Goal: Transaction & Acquisition: Purchase product/service

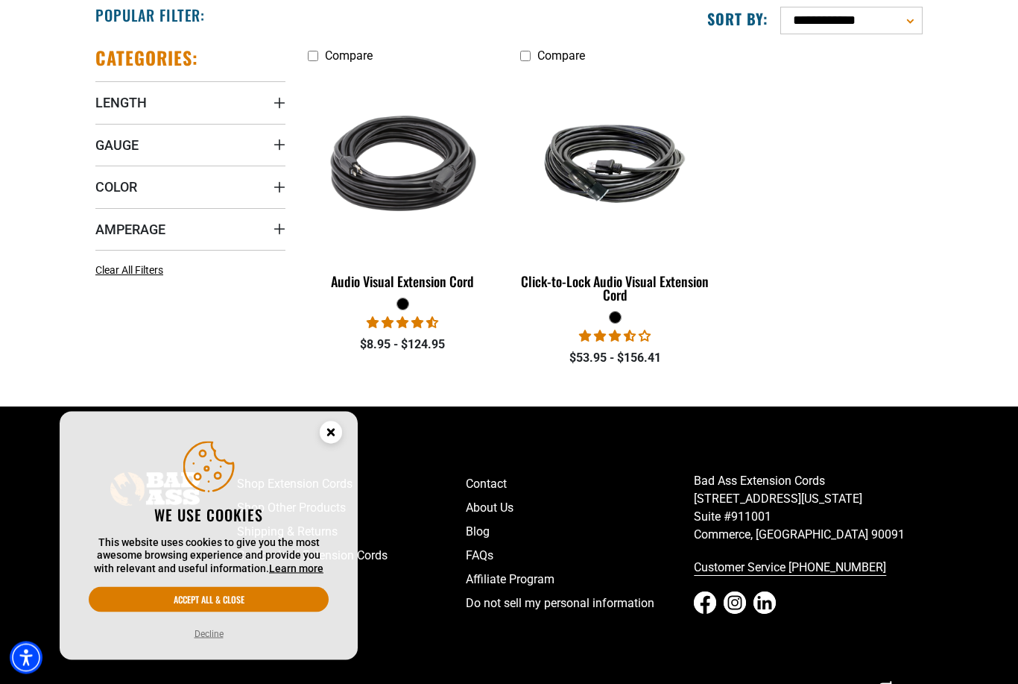
scroll to position [409, 0]
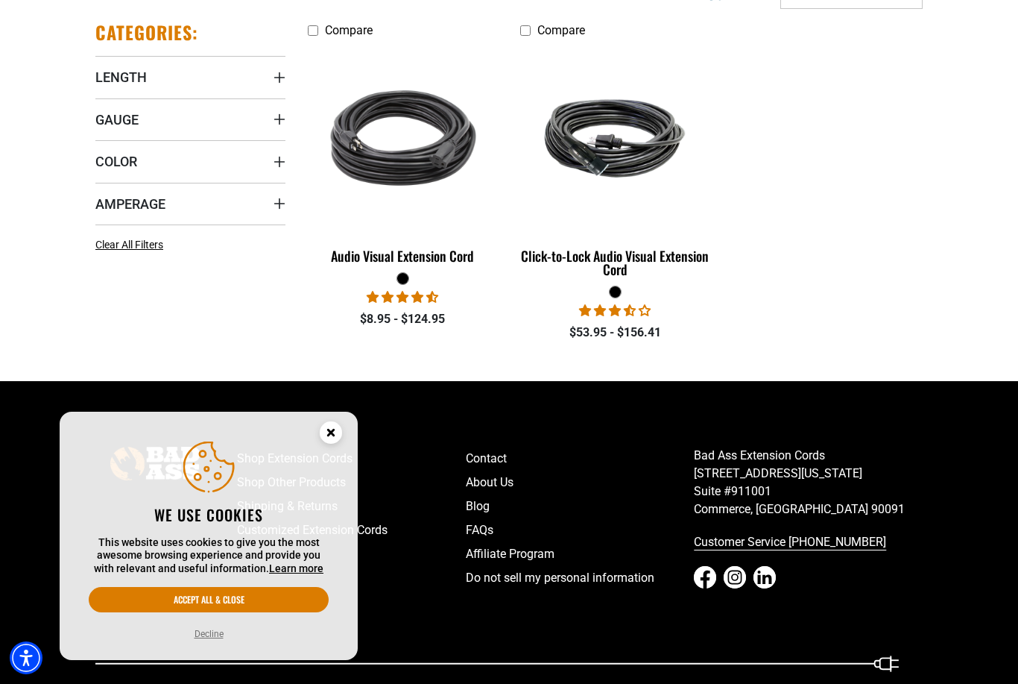
click at [324, 444] on circle "Close this option" at bounding box center [331, 432] width 22 height 22
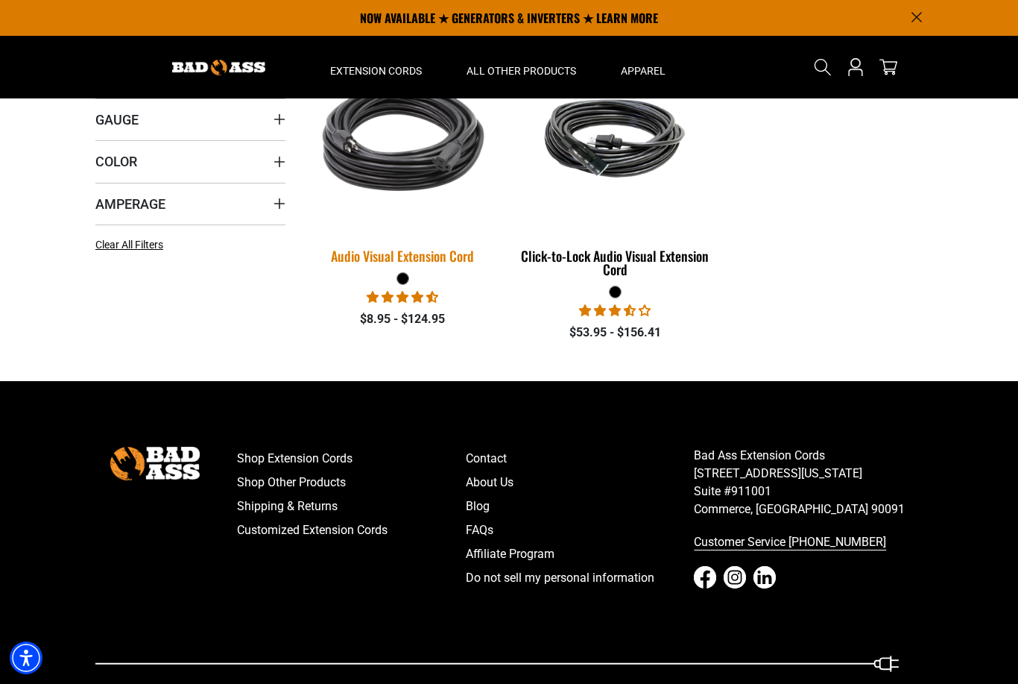
scroll to position [0, 0]
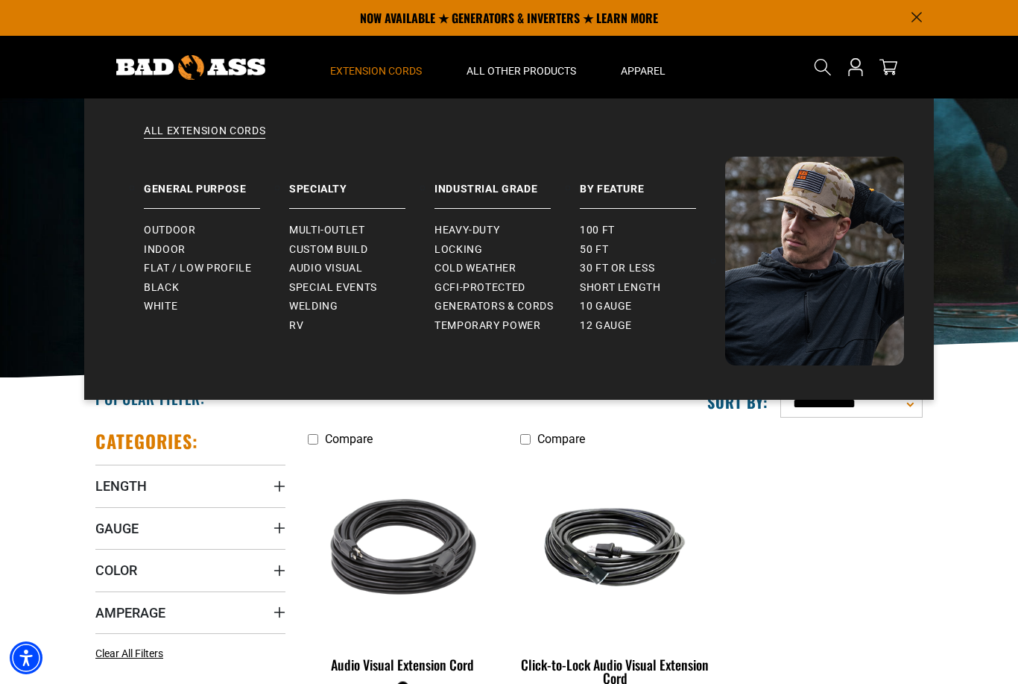
click at [377, 52] on summary "Extension Cords" at bounding box center [376, 67] width 136 height 63
click at [175, 270] on span "Flat / Low Profile" at bounding box center [198, 268] width 108 height 13
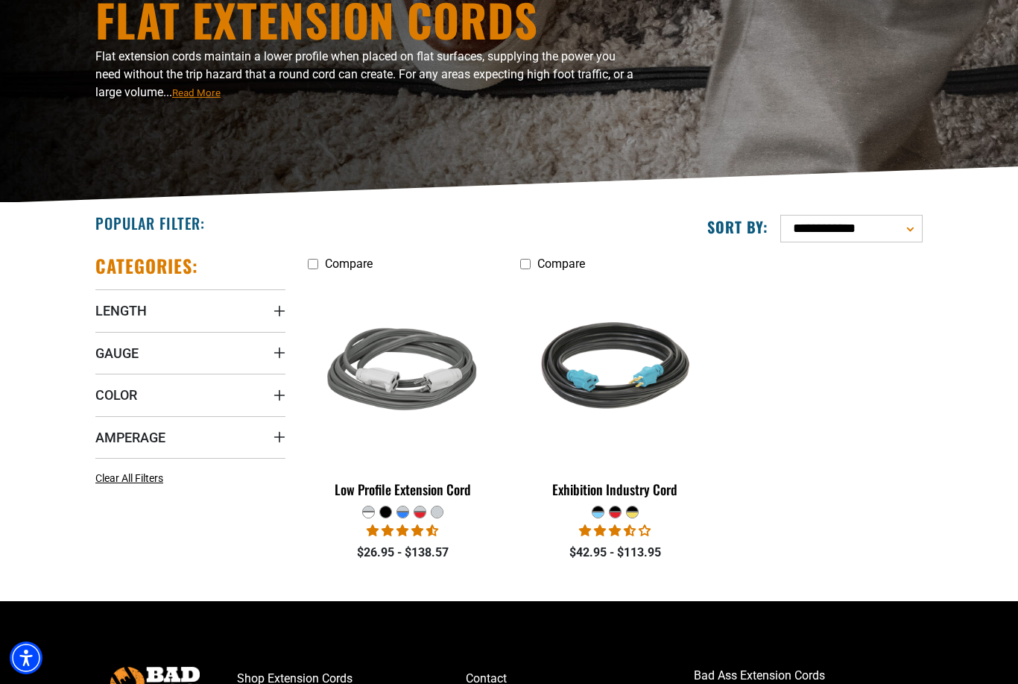
scroll to position [177, 0]
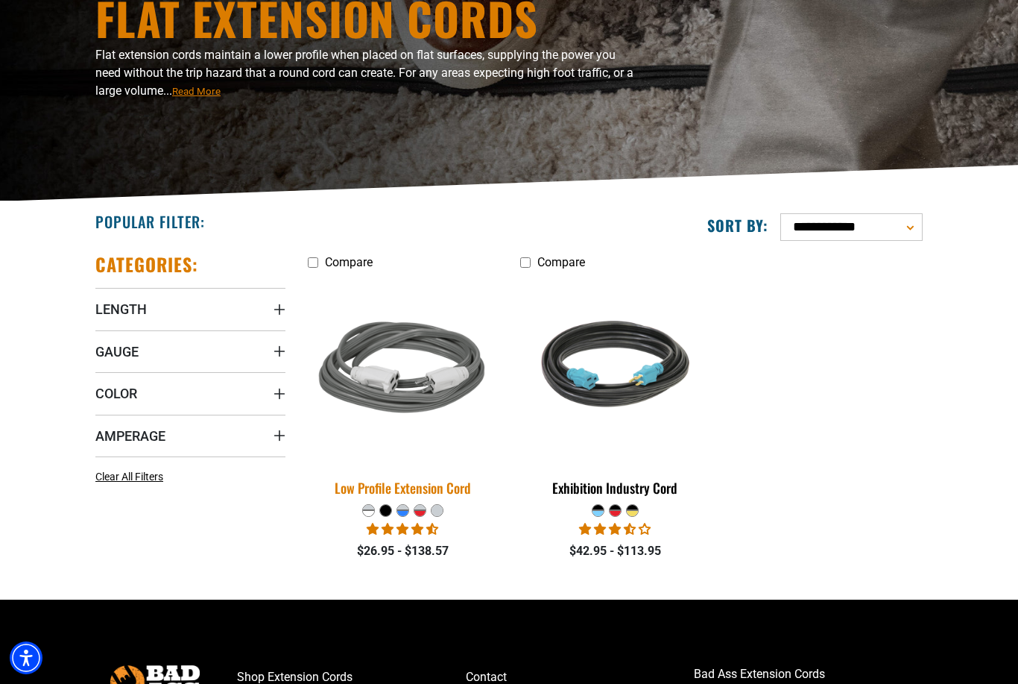
click at [447, 485] on div "Low Profile Extension Cord" at bounding box center [403, 487] width 190 height 13
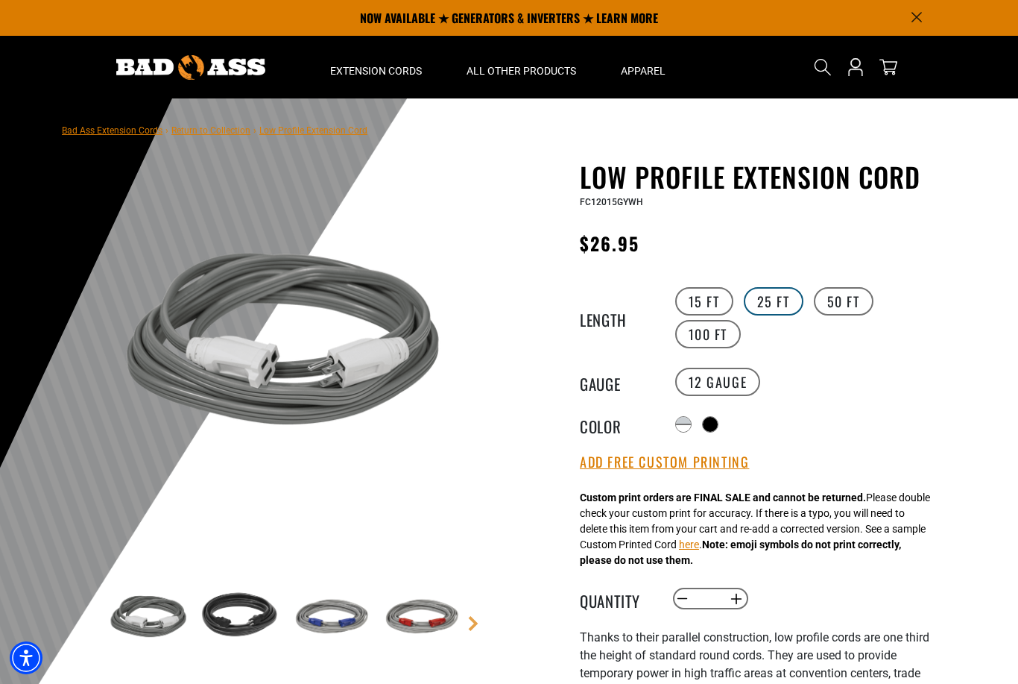
click at [779, 302] on label "25 FT" at bounding box center [774, 301] width 60 height 28
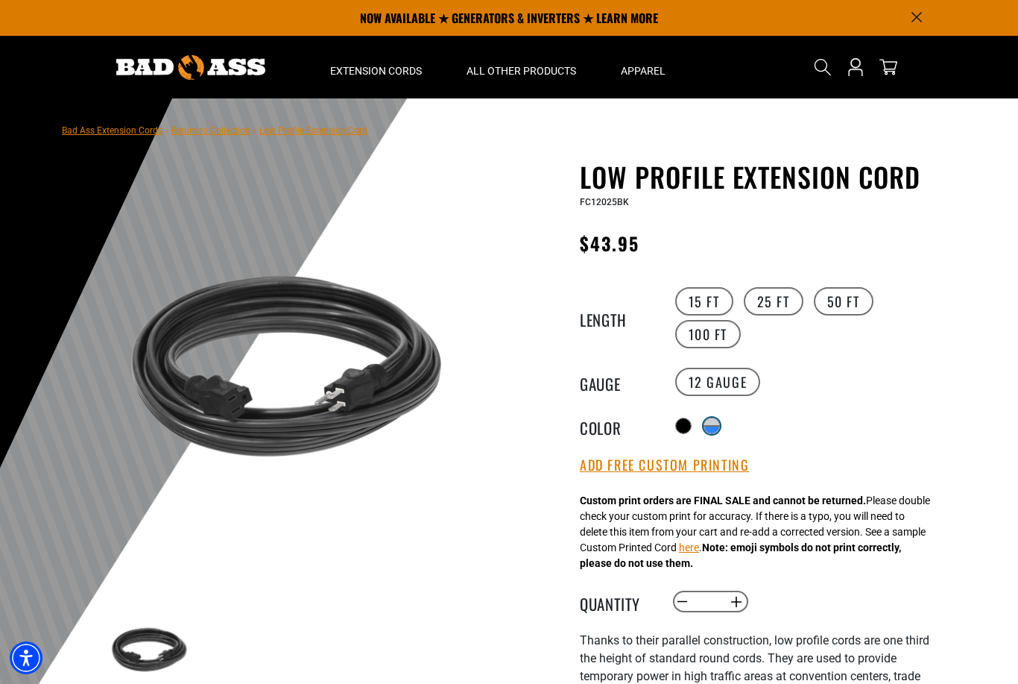
click at [712, 426] on div "products.product.variant_sold_out_or_unavailable" at bounding box center [712, 429] width 15 height 7
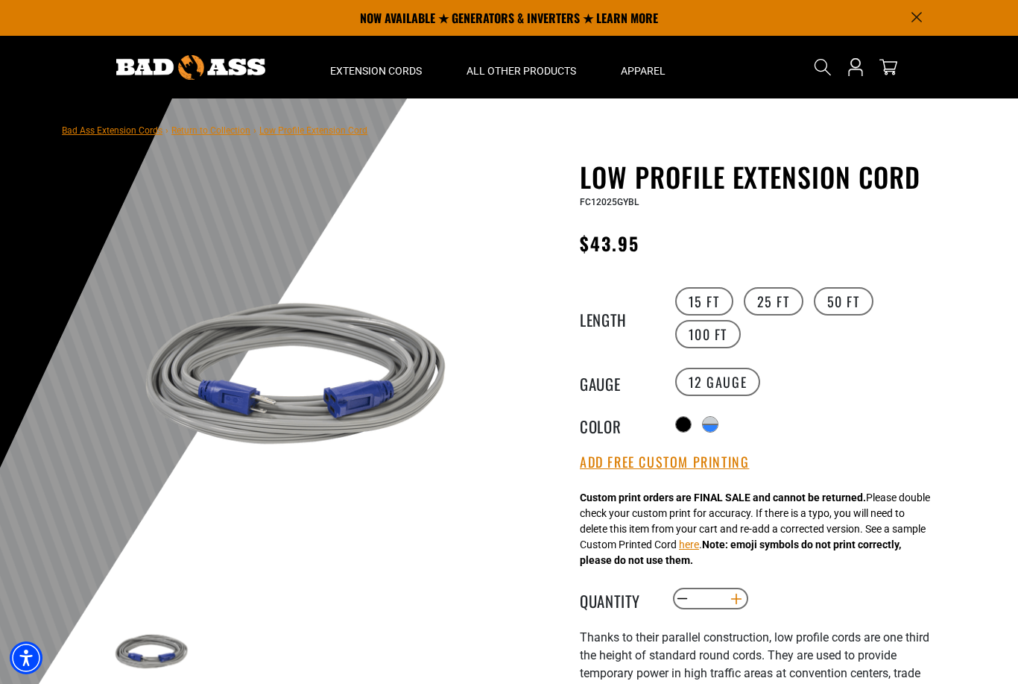
click at [736, 599] on button "Increase quantity for Low Profile Extension Cord" at bounding box center [736, 598] width 23 height 25
type input "*"
click at [699, 549] on button "here" at bounding box center [689, 545] width 20 height 16
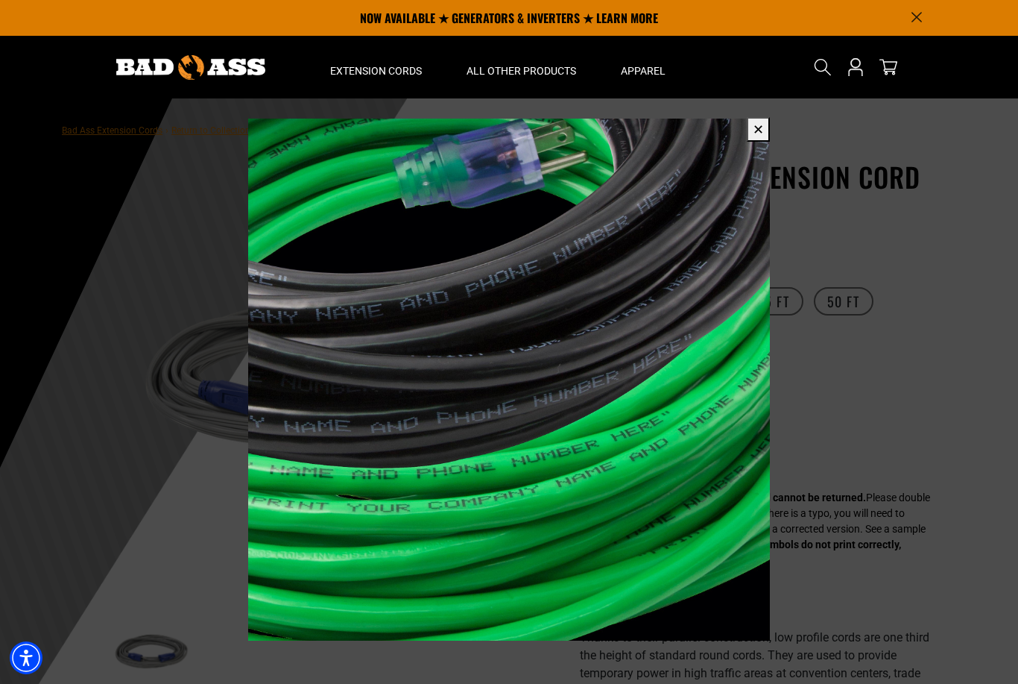
click at [764, 125] on button "✕" at bounding box center [758, 129] width 23 height 25
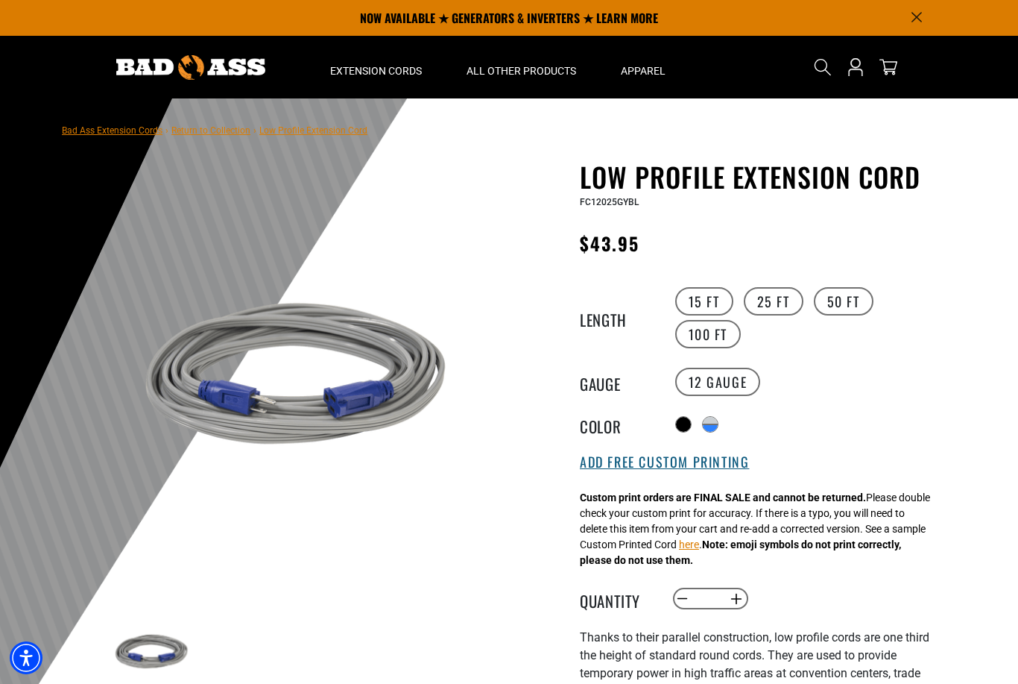
click at [719, 462] on button "Add Free Custom Printing" at bounding box center [664, 462] width 169 height 16
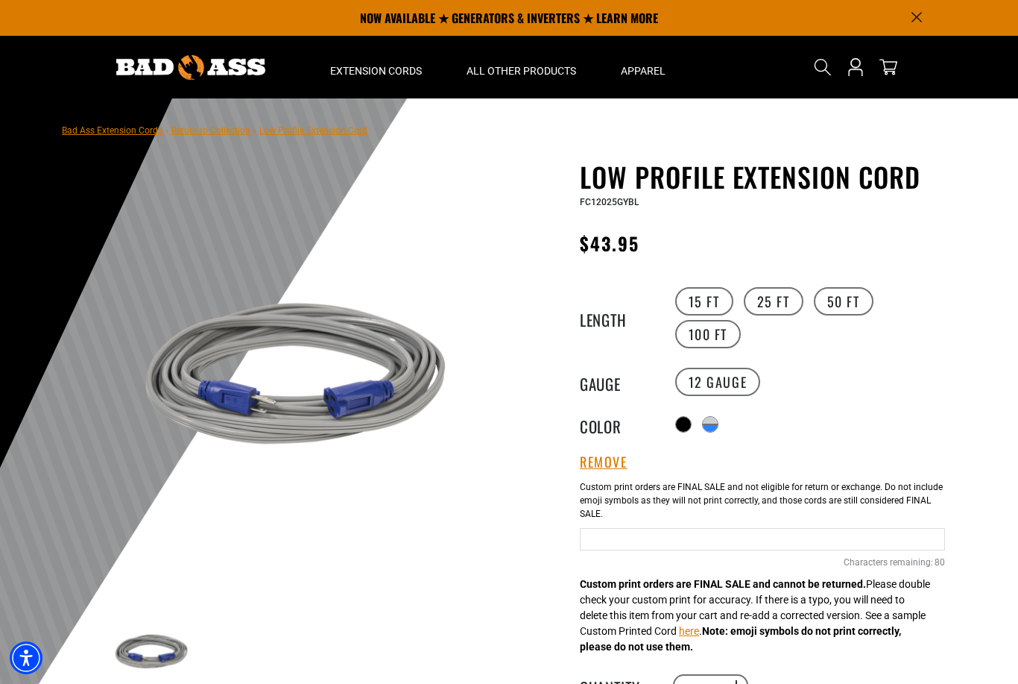
click at [808, 541] on input "text" at bounding box center [762, 539] width 365 height 22
type input "**********"
click at [876, 475] on div "**********" at bounding box center [762, 536] width 365 height 127
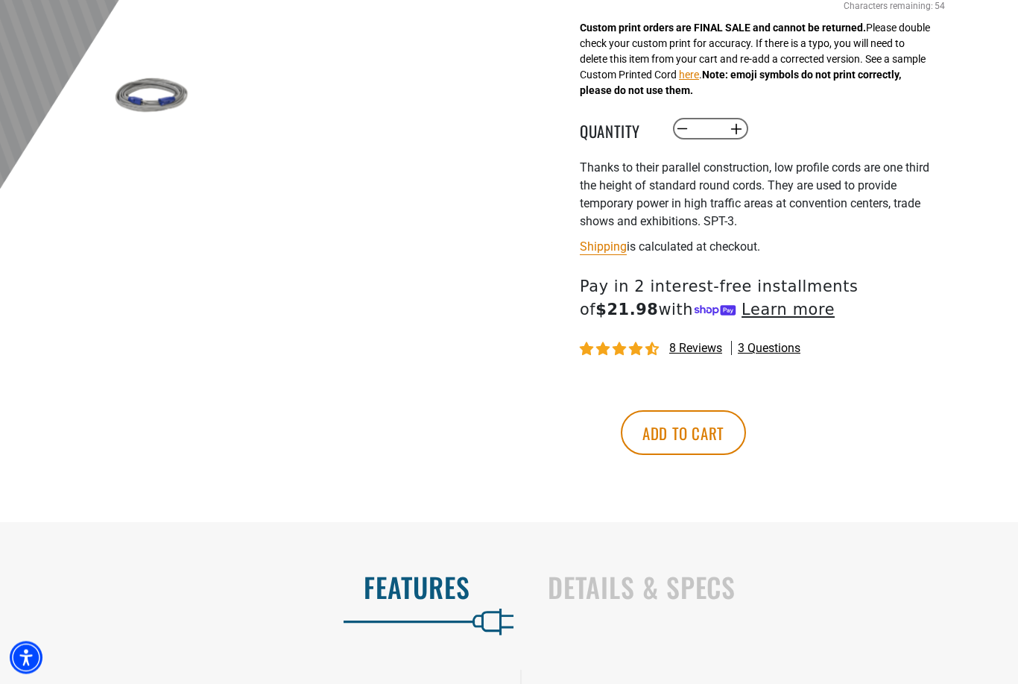
scroll to position [540, 0]
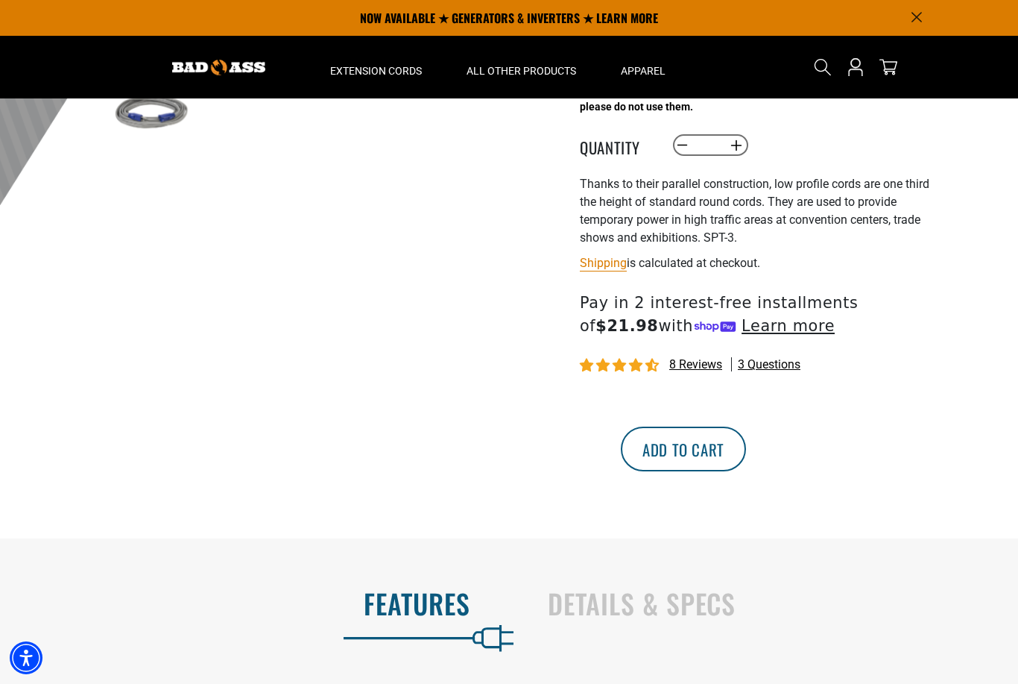
click at [746, 458] on button "Add to cart" at bounding box center [683, 448] width 125 height 45
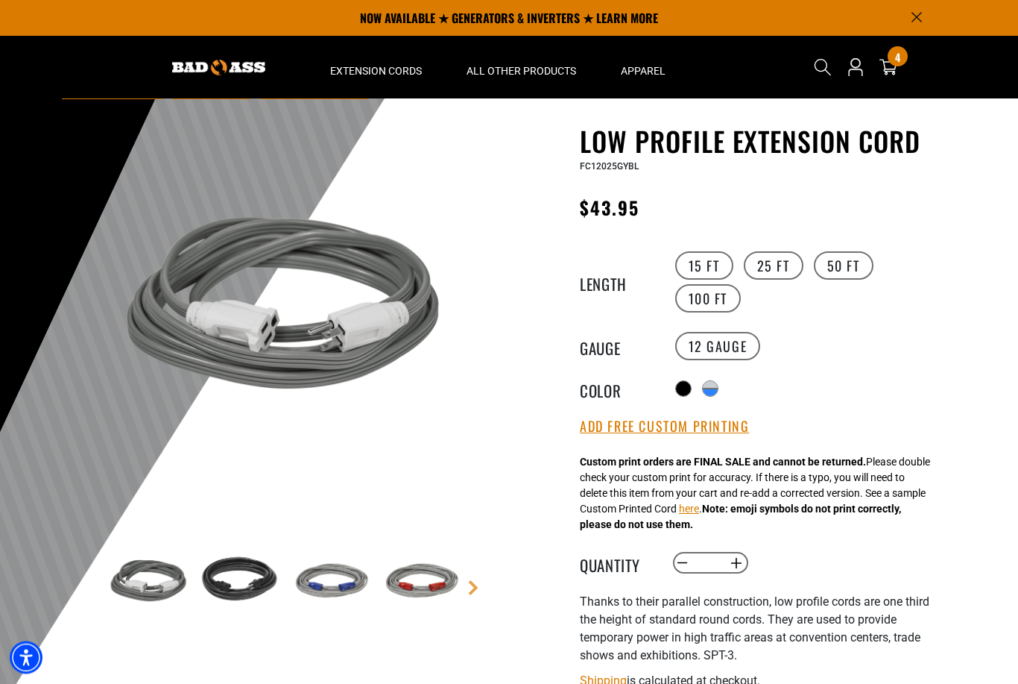
scroll to position [36, 0]
click at [737, 562] on button "Increase quantity for Low Profile Extension Cord" at bounding box center [736, 562] width 23 height 25
type input "*"
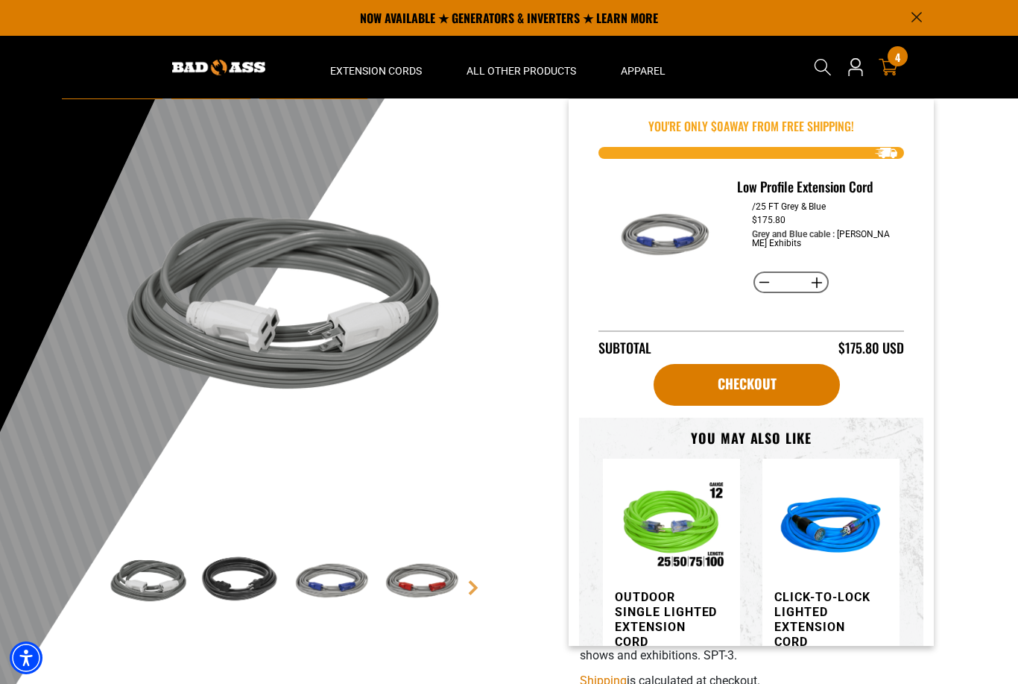
click at [892, 69] on icon at bounding box center [888, 66] width 19 height 19
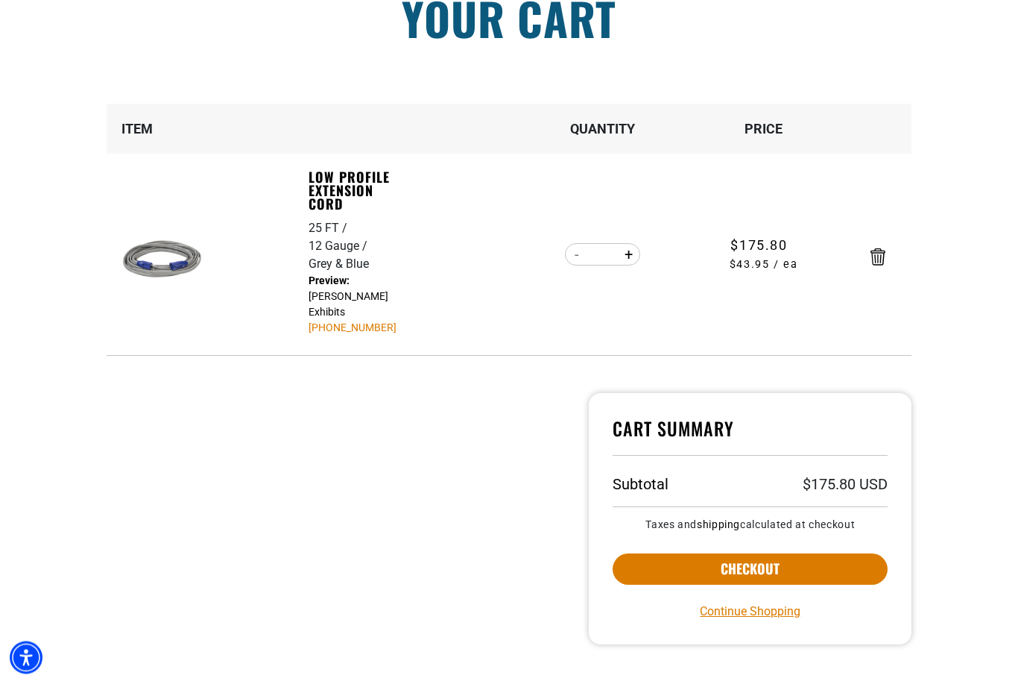
scroll to position [154, 0]
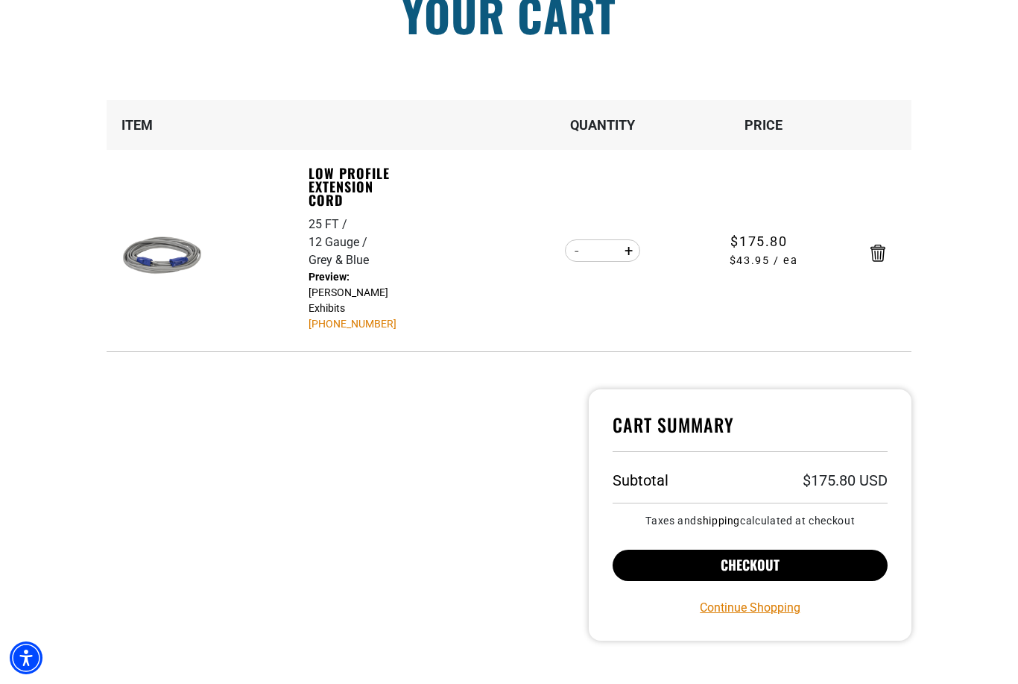
click at [712, 567] on button "Checkout" at bounding box center [750, 564] width 275 height 31
